Goal: Find contact information: Find contact information

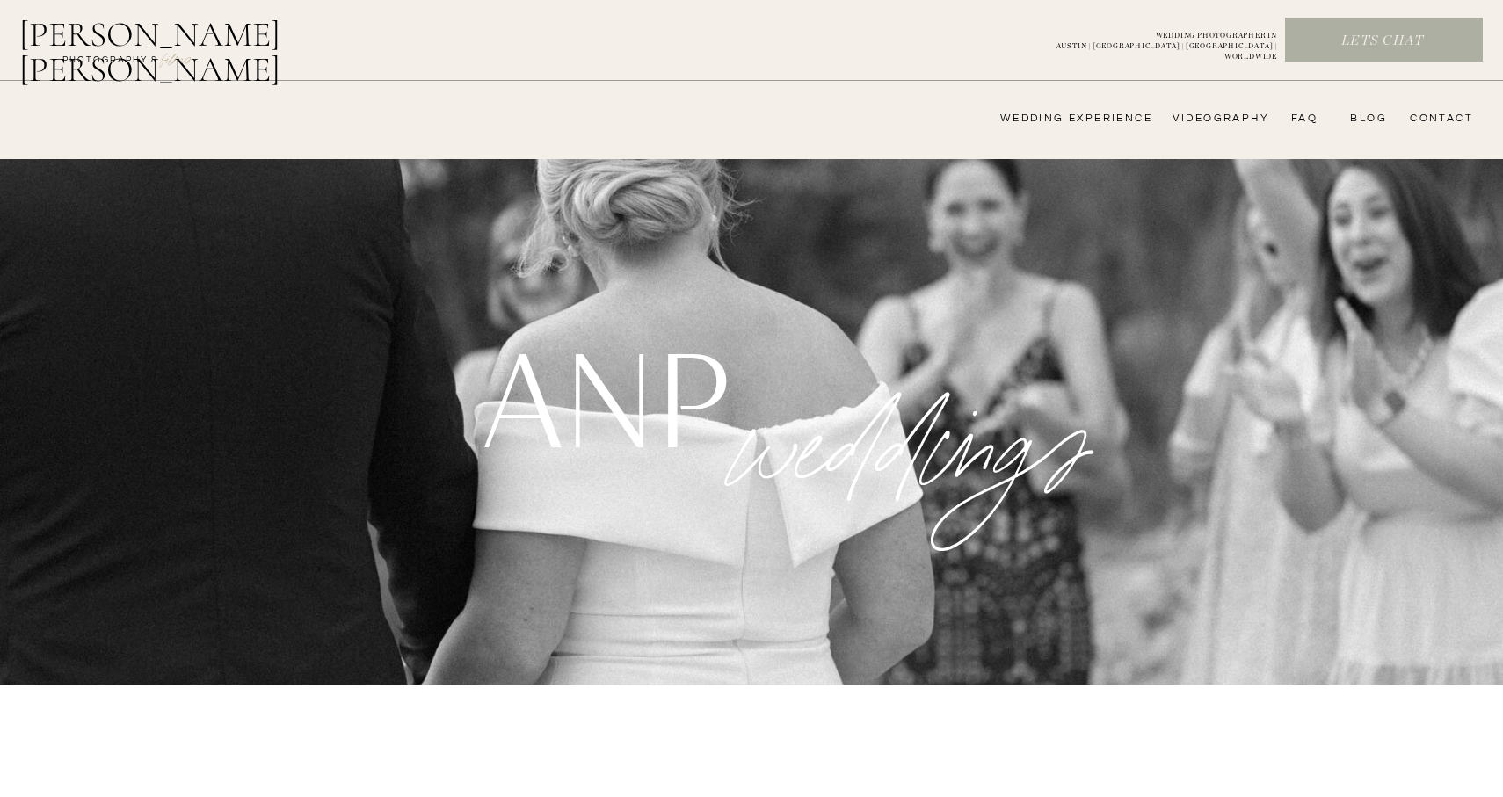
click at [1145, 112] on nav "wedding experience" at bounding box center [1064, 119] width 177 height 14
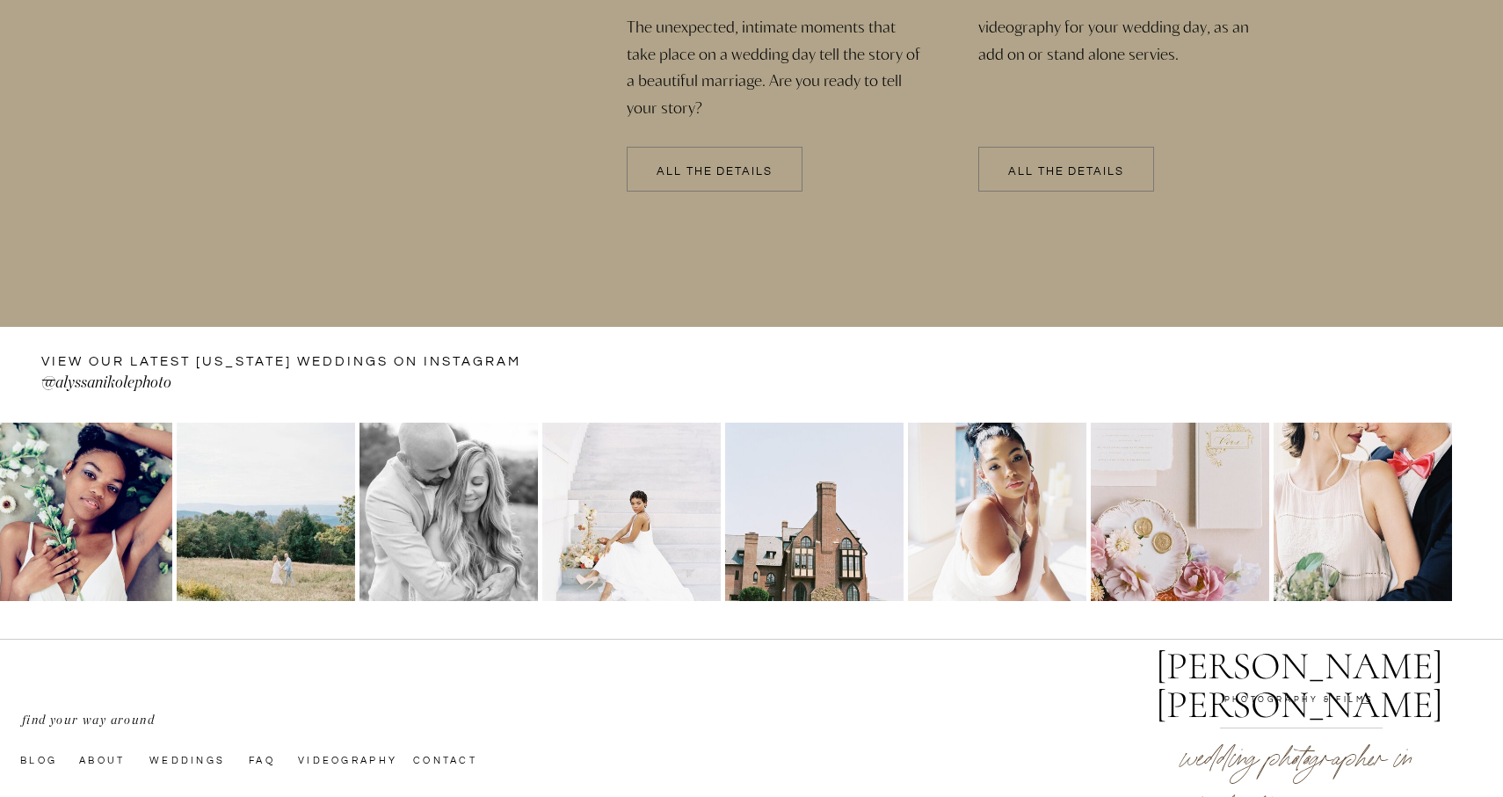
scroll to position [4058, 0]
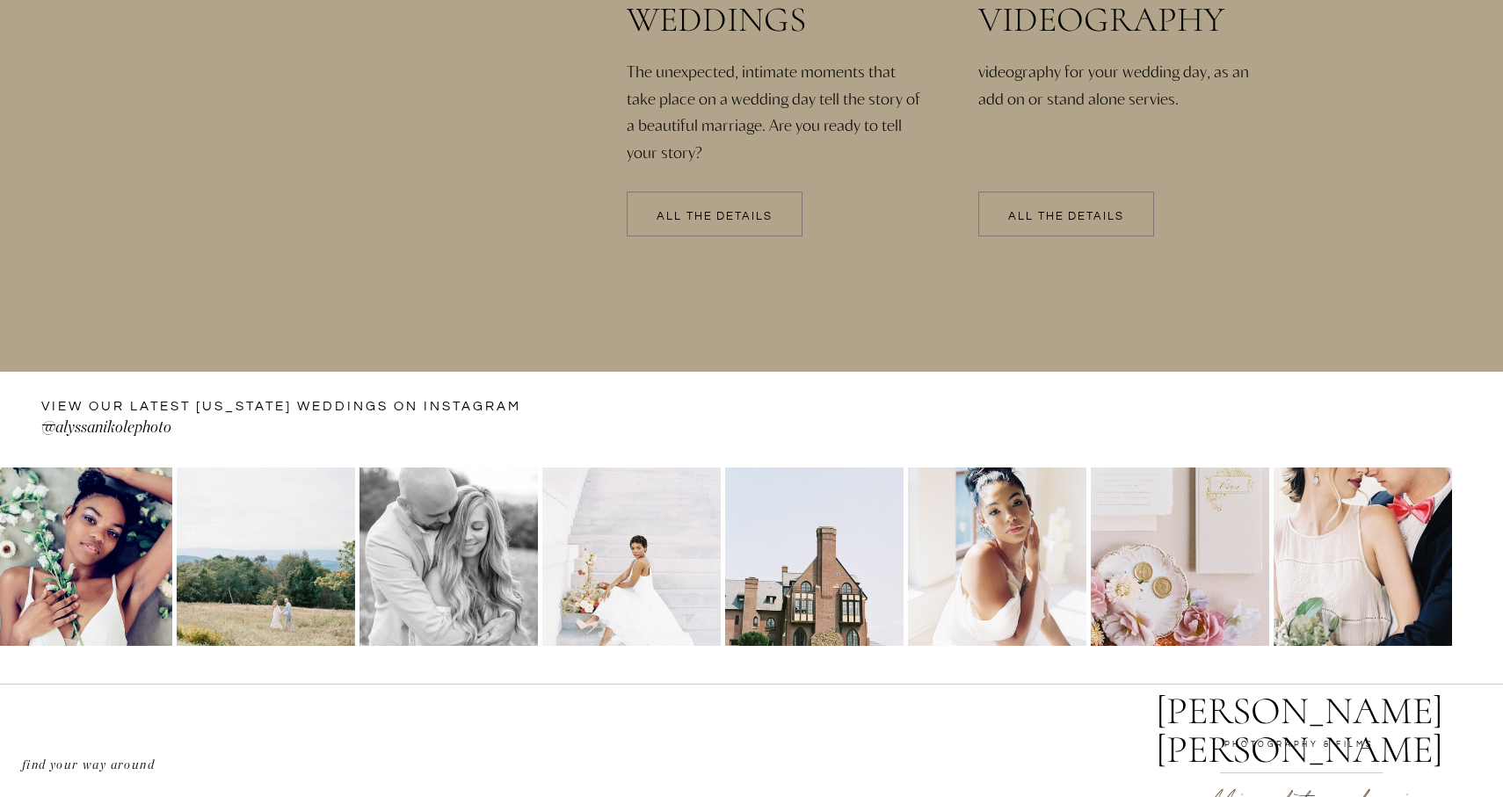
click at [772, 209] on div at bounding box center [715, 214] width 176 height 45
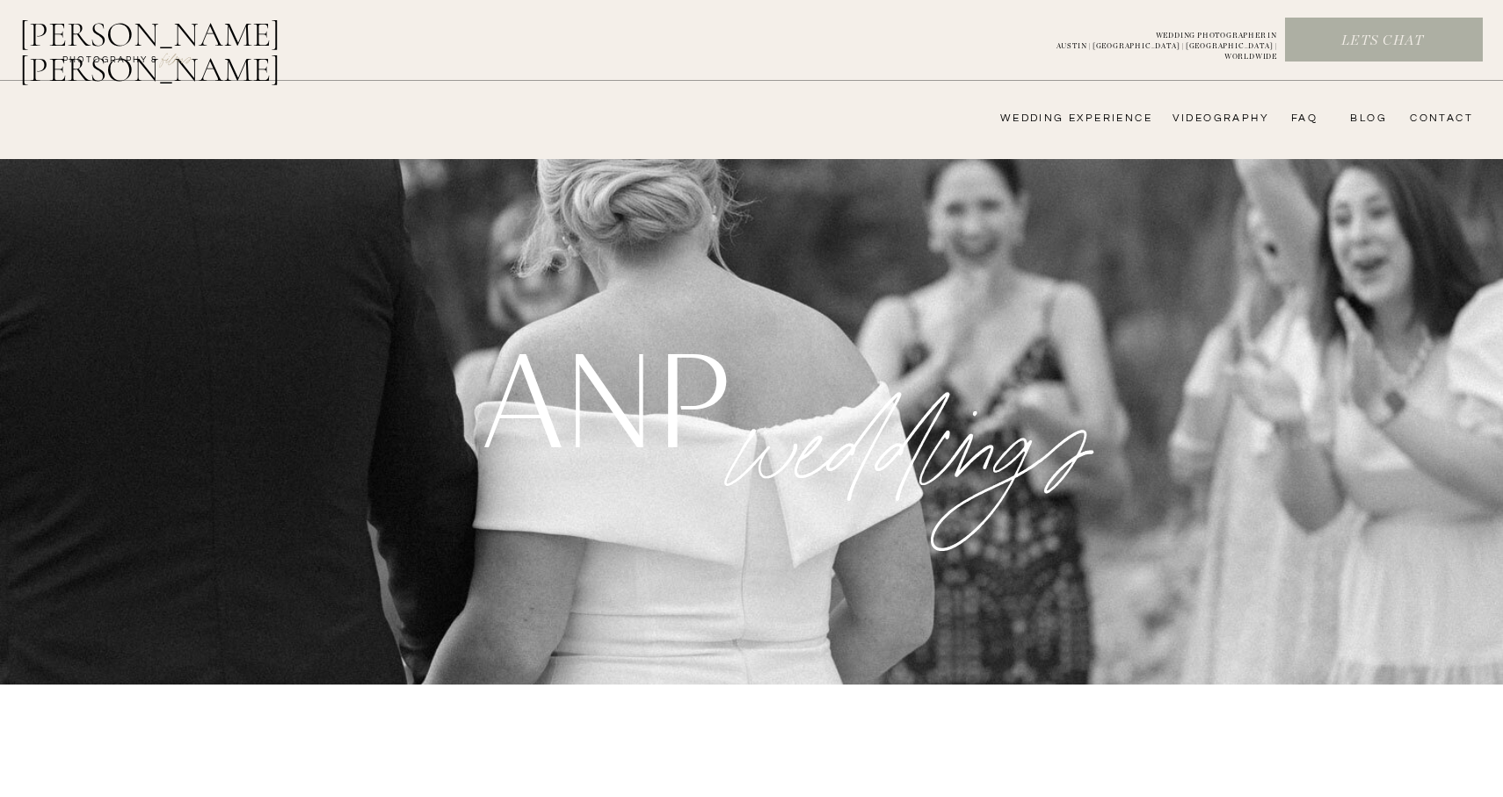
click at [1384, 47] on p "Lets chat" at bounding box center [1382, 41] width 193 height 19
